Goal: Information Seeking & Learning: Check status

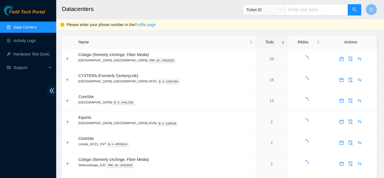
click at [62, 1] on h2 "Datacenters" at bounding box center [192, 9] width 261 height 18
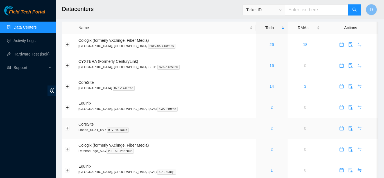
click at [271, 128] on link "2" at bounding box center [272, 128] width 2 height 4
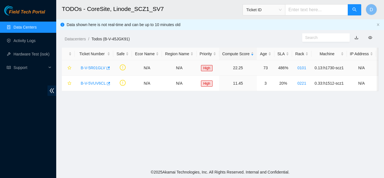
click at [92, 68] on link "B-V-5R01GLV" at bounding box center [93, 68] width 25 height 4
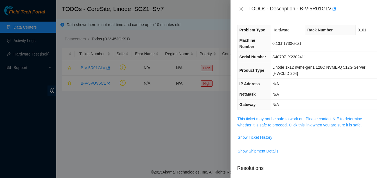
click at [230, 20] on div at bounding box center [192, 89] width 384 height 178
click at [240, 8] on icon "close" at bounding box center [241, 9] width 4 height 4
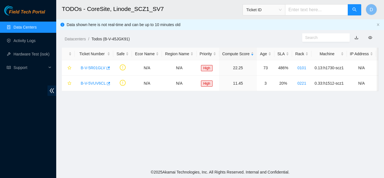
click at [90, 121] on main "TODOs - CoreSite, Linode_SCZ1_SV7 Ticket ID D Data shown here is not real-time …" at bounding box center [220, 83] width 328 height 167
click at [107, 68] on icon "button" at bounding box center [108, 68] width 3 height 3
click at [107, 83] on icon "button" at bounding box center [108, 83] width 3 height 3
click at [25, 26] on link "Data Centers" at bounding box center [24, 27] width 23 height 4
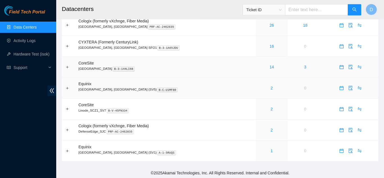
scroll to position [35, 0]
click at [57, 55] on main "Datacenters Ticket ID D Please enter your phone number in the Profile page Name…" at bounding box center [220, 65] width 328 height 201
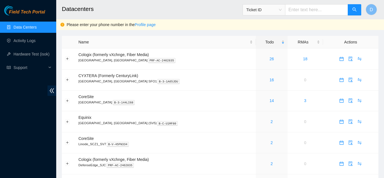
click at [26, 110] on div "Field Tech Portal Data Centers Activity Logs Hardware Test (isok) Support" at bounding box center [28, 92] width 56 height 173
click at [27, 127] on div "Field Tech Portal Data Centers Activity Logs Hardware Test (isok) Support" at bounding box center [28, 92] width 56 height 173
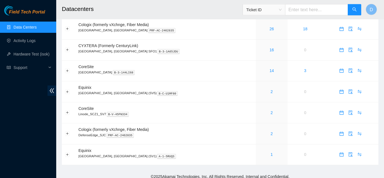
scroll to position [35, 0]
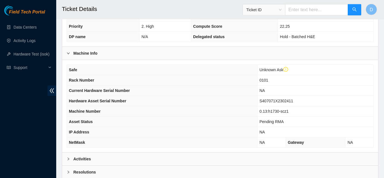
scroll to position [183, 0]
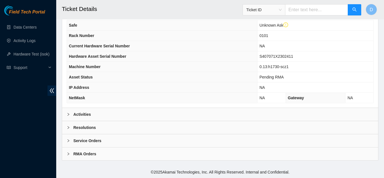
click at [89, 111] on div "Activities" at bounding box center [220, 114] width 316 height 13
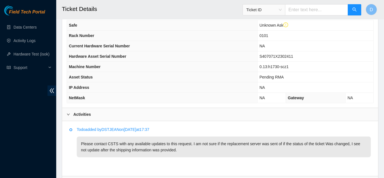
scroll to position [238, 0]
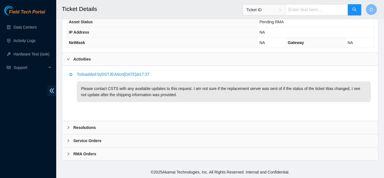
click at [151, 103] on li "Todo added by DSTJEAN on 2025-09-11 at 17:37 Please contact CSTS with any avail…" at bounding box center [219, 93] width 301 height 40
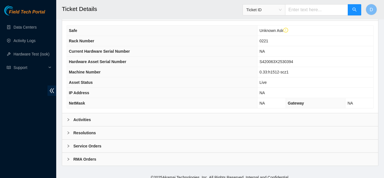
scroll to position [183, 0]
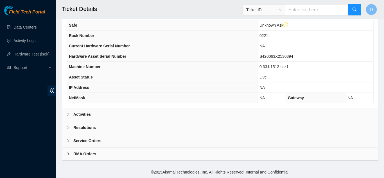
click at [121, 112] on div "Activities" at bounding box center [220, 114] width 316 height 13
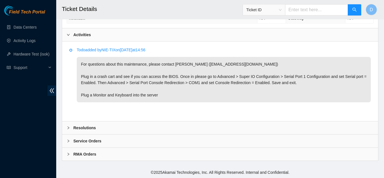
scroll to position [263, 0]
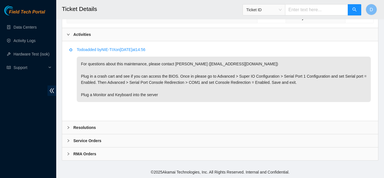
click at [66, 63] on div "Todo added by NIE-TIX on [DATE] 14:56 For questions about this maintenance, ple…" at bounding box center [220, 81] width 316 height 80
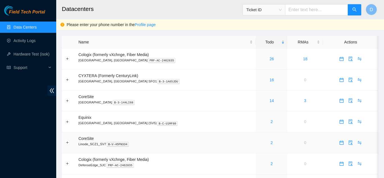
scroll to position [35, 0]
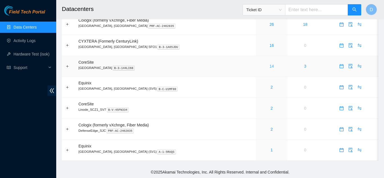
click at [270, 67] on link "14" at bounding box center [272, 66] width 4 height 4
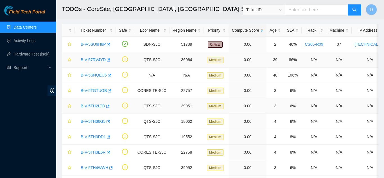
scroll to position [22, 0]
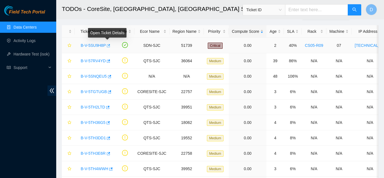
click at [108, 46] on icon "button" at bounding box center [108, 45] width 3 height 3
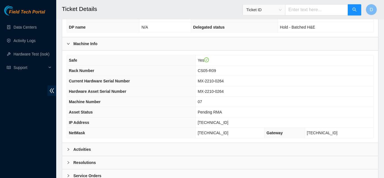
scroll to position [172, 0]
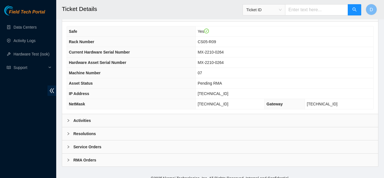
click at [104, 114] on div "Activities" at bounding box center [220, 120] width 316 height 13
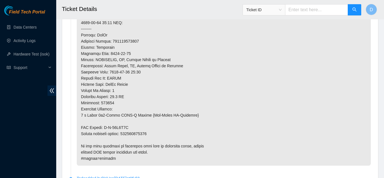
scroll to position [461, 0]
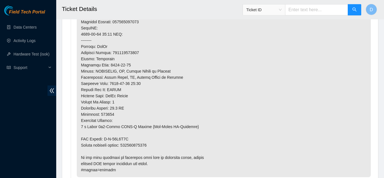
click at [122, 46] on p at bounding box center [224, 16] width 294 height 324
copy p "414739615793"
click at [70, 59] on li "Todo added by LROJAS on [DATE] 19:53" at bounding box center [219, 17] width 301 height 343
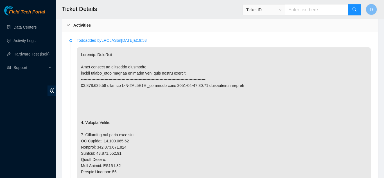
scroll to position [268, 0]
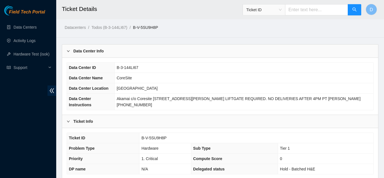
scroll to position [0, 0]
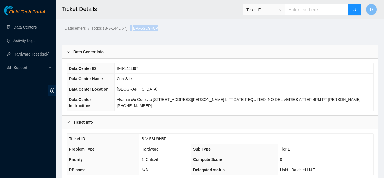
drag, startPoint x: 160, startPoint y: 30, endPoint x: 128, endPoint y: 30, distance: 32.0
click at [128, 30] on ol "Datacenters / Todos (B-3-144LI67) / B-V-5SU9H8P /" at bounding box center [183, 28] width 237 height 6
click at [370, 26] on div "Datacenters / Todos (B-3-144LI67) / B-V-5SU9H8P /" at bounding box center [220, 15] width 328 height 31
drag, startPoint x: 165, startPoint y: 28, endPoint x: 131, endPoint y: 27, distance: 34.3
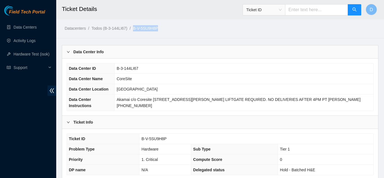
click at [131, 27] on ol "Datacenters / Todos (B-3-144LI67) / B-V-5SU9H8P /" at bounding box center [183, 28] width 237 height 6
click at [169, 28] on ol "Datacenters / Todos (B-3-144LI67) / B-V-5SU9H8P /" at bounding box center [183, 28] width 237 height 6
drag, startPoint x: 163, startPoint y: 28, endPoint x: 131, endPoint y: 30, distance: 31.8
click at [131, 30] on ol "Datacenters / Todos (B-3-144LI67) / B-V-5SU9H8P /" at bounding box center [183, 28] width 237 height 6
copy ol "B-V-5SU9H8P"
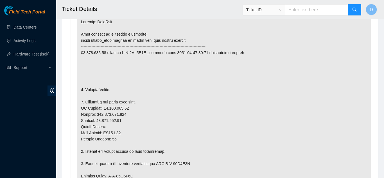
scroll to position [298, 0]
